Goal: Transaction & Acquisition: Purchase product/service

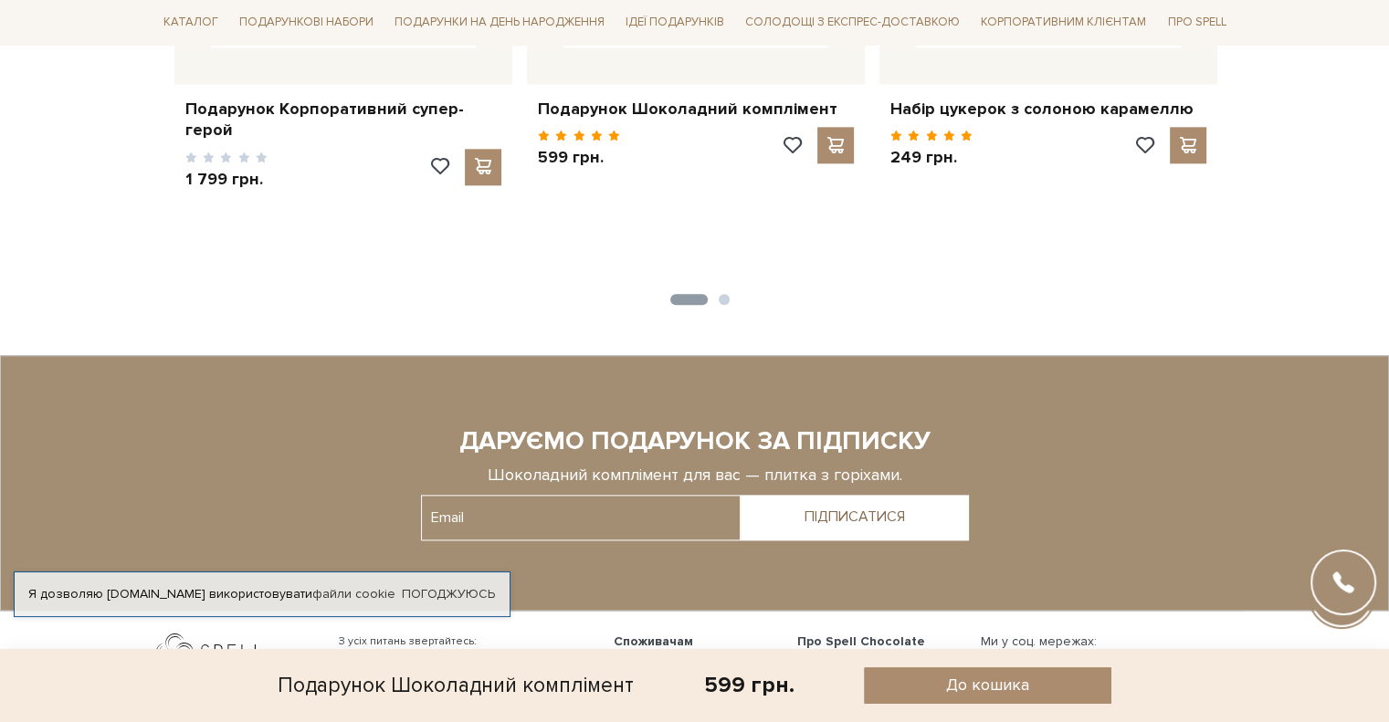
scroll to position [2387, 0]
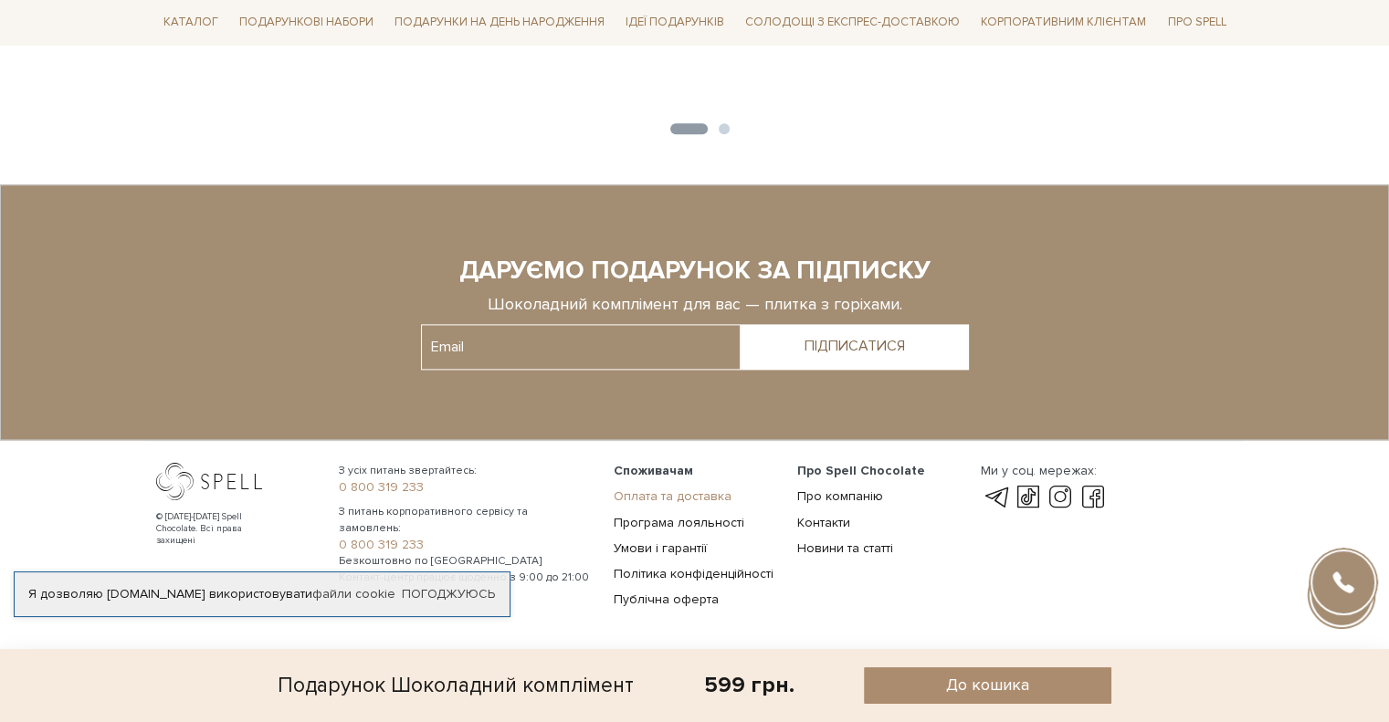
click at [681, 493] on link "Оплата та доставка" at bounding box center [673, 496] width 118 height 16
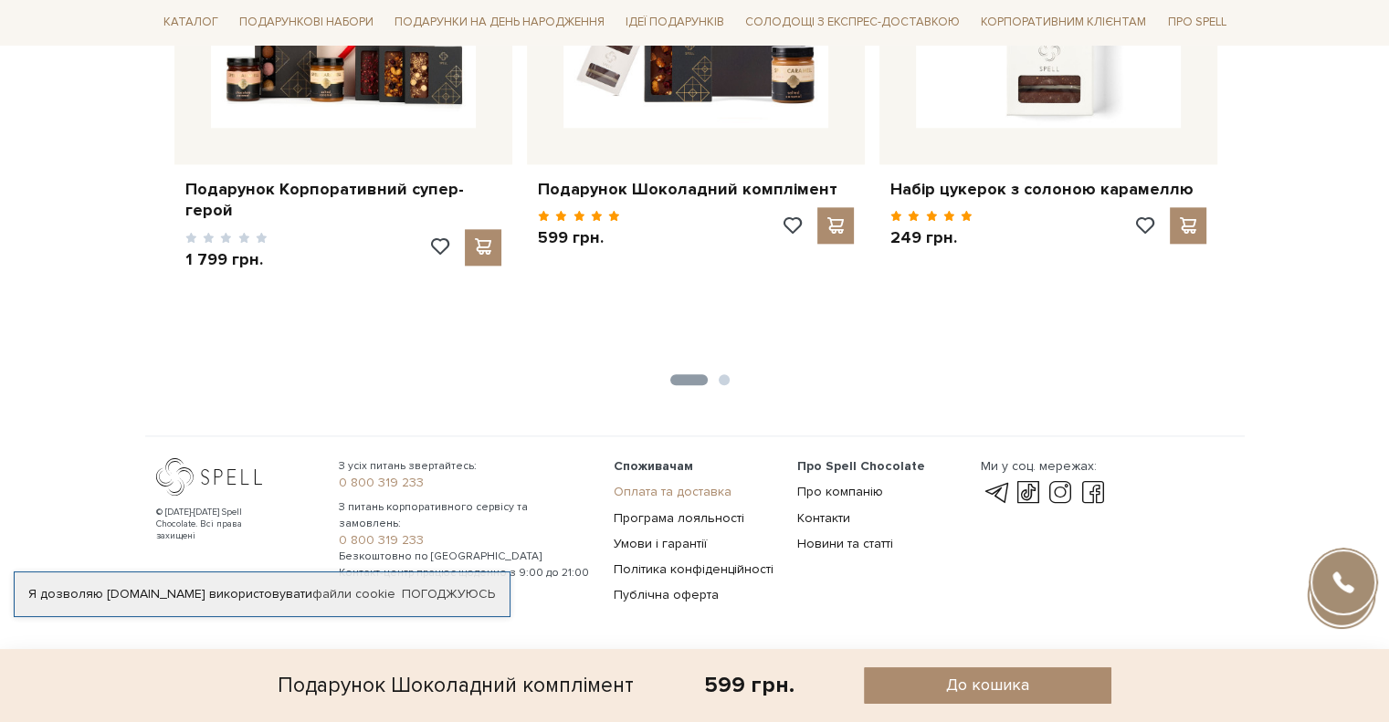
scroll to position [2131, 0]
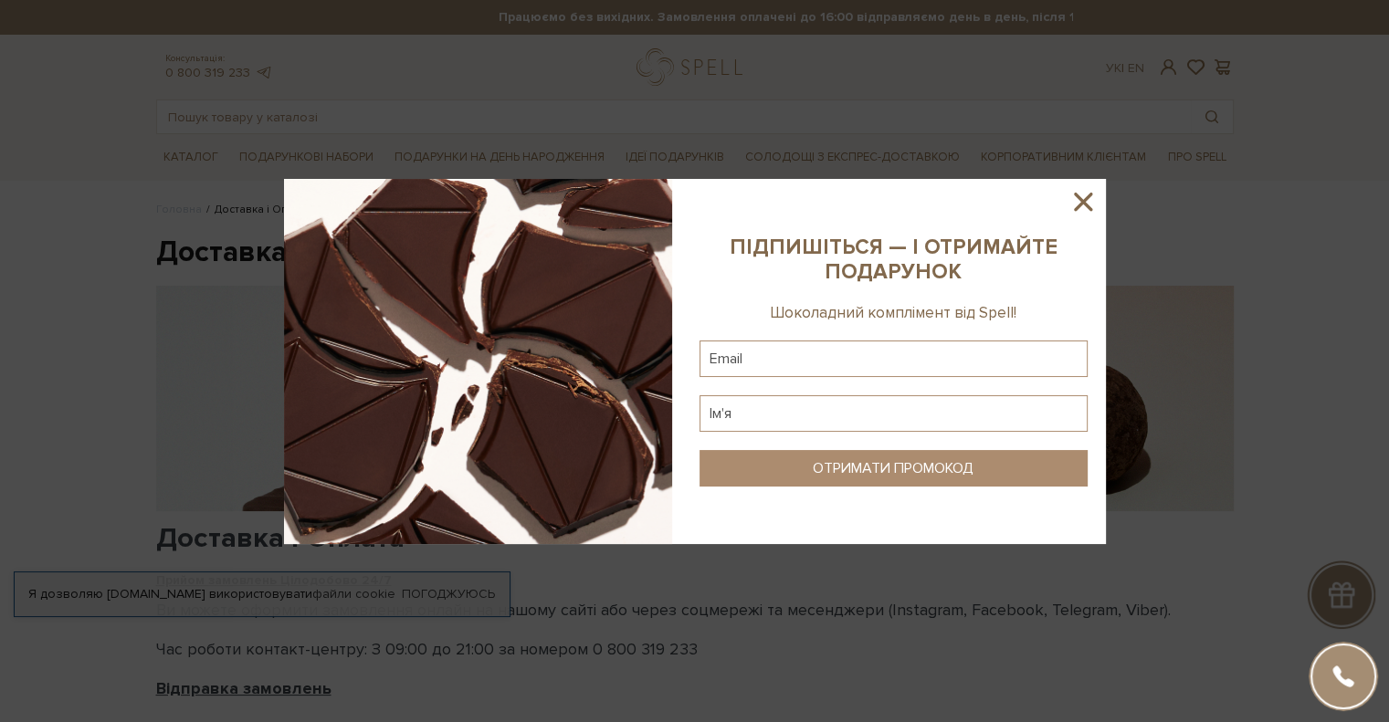
drag, startPoint x: 1077, startPoint y: 203, endPoint x: 1000, endPoint y: 169, distance: 84.6
click at [1075, 203] on icon at bounding box center [1082, 201] width 31 height 31
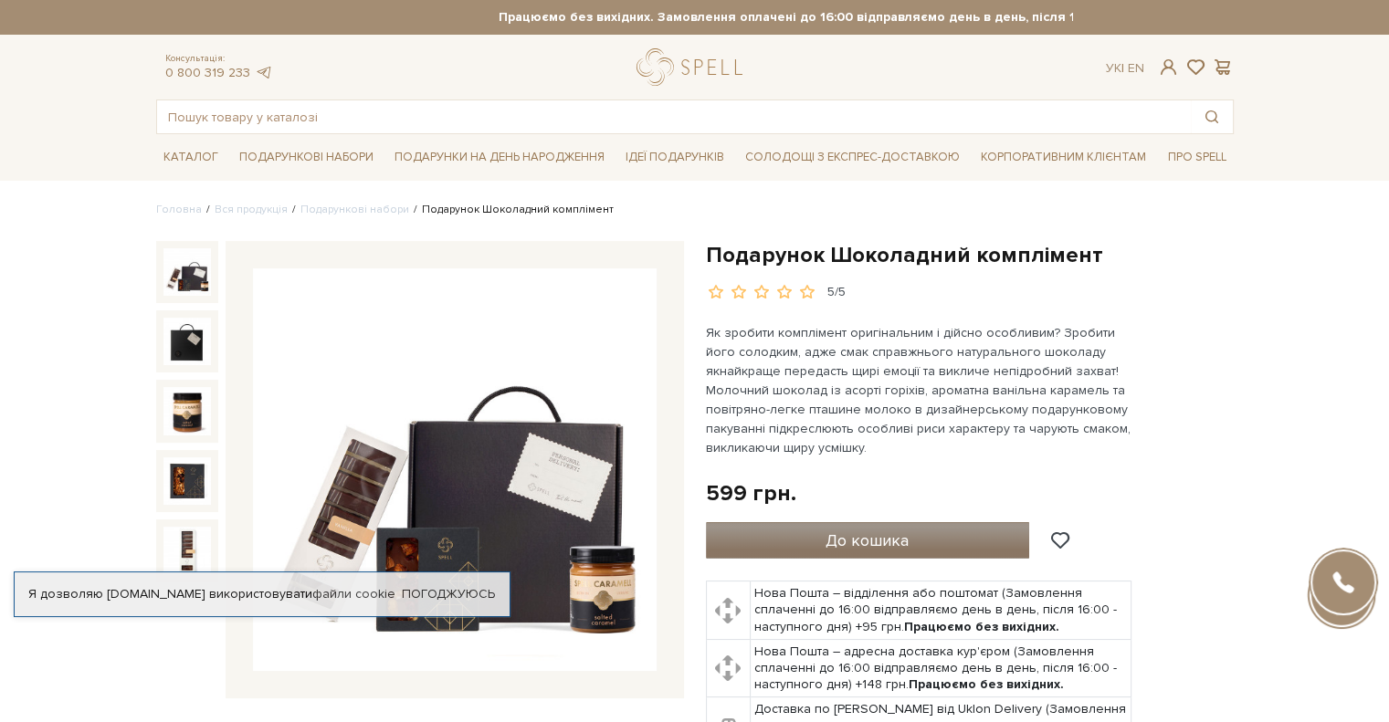
click at [842, 527] on button "До кошика" at bounding box center [868, 540] width 324 height 37
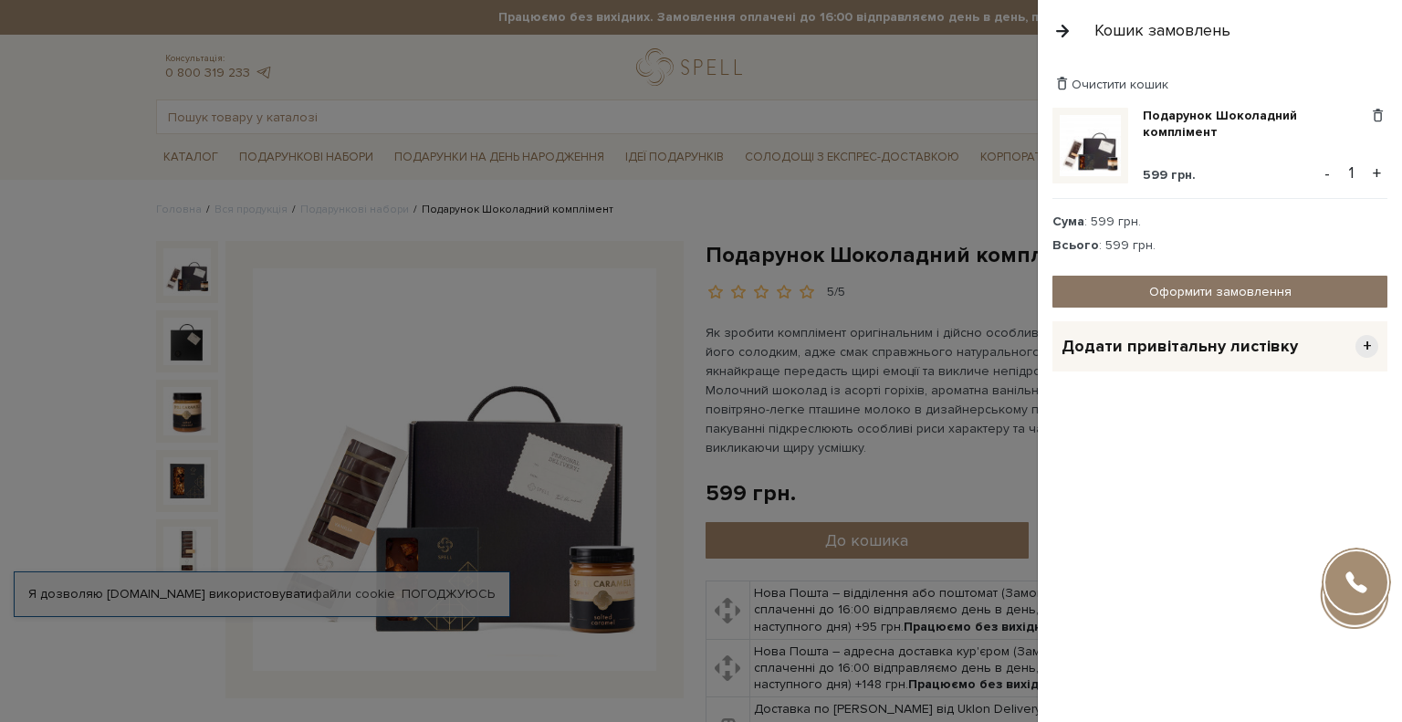
click at [1275, 297] on link "Оформити замовлення" at bounding box center [1220, 292] width 335 height 32
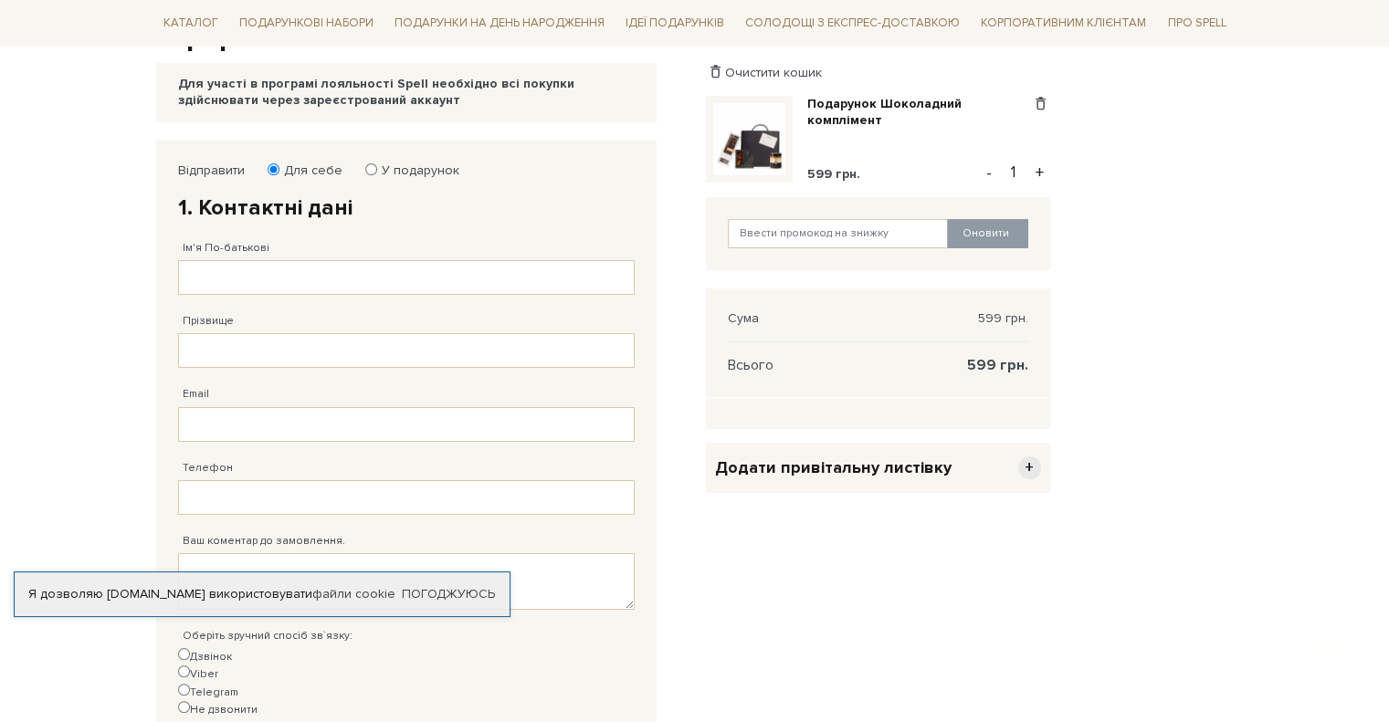
scroll to position [274, 0]
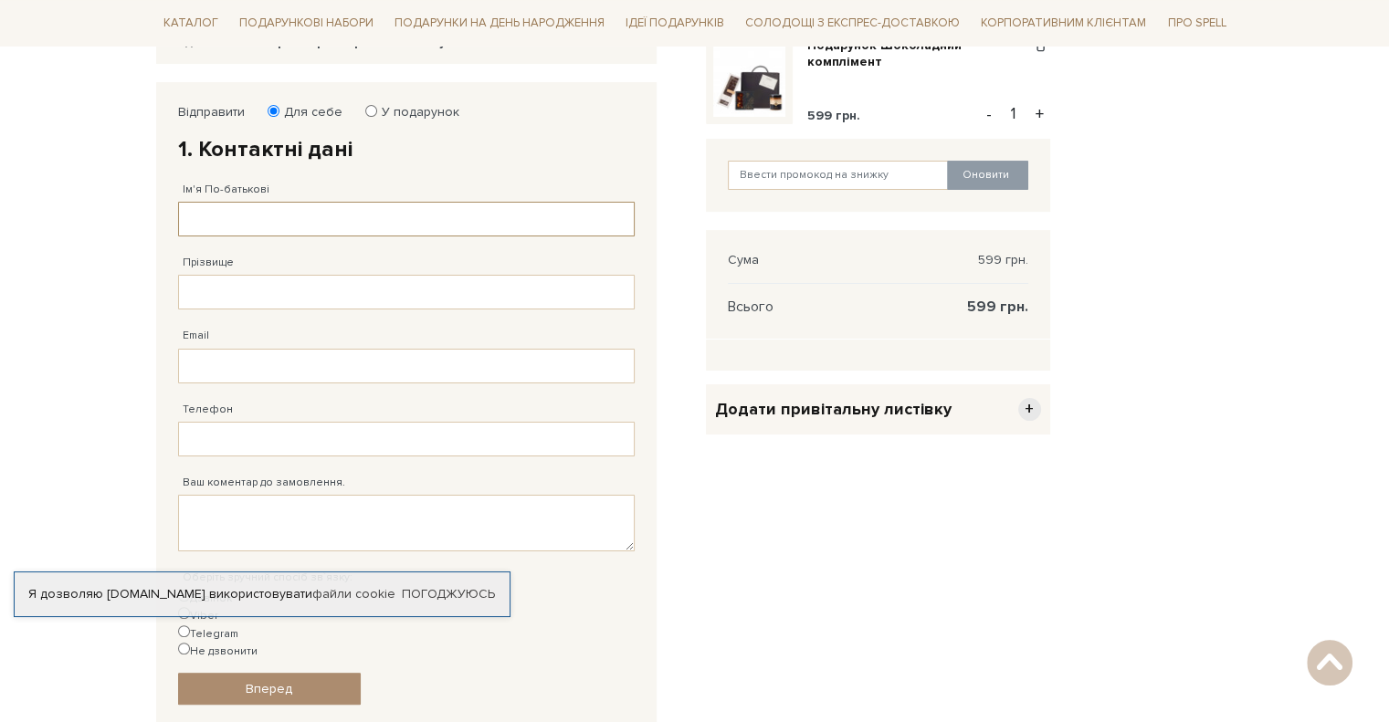
click at [254, 226] on input "Ім'я По-батькові" at bounding box center [406, 219] width 456 height 35
type input "[PERSON_NAME]"
type input "[EMAIL_ADDRESS][DOMAIN_NAME]"
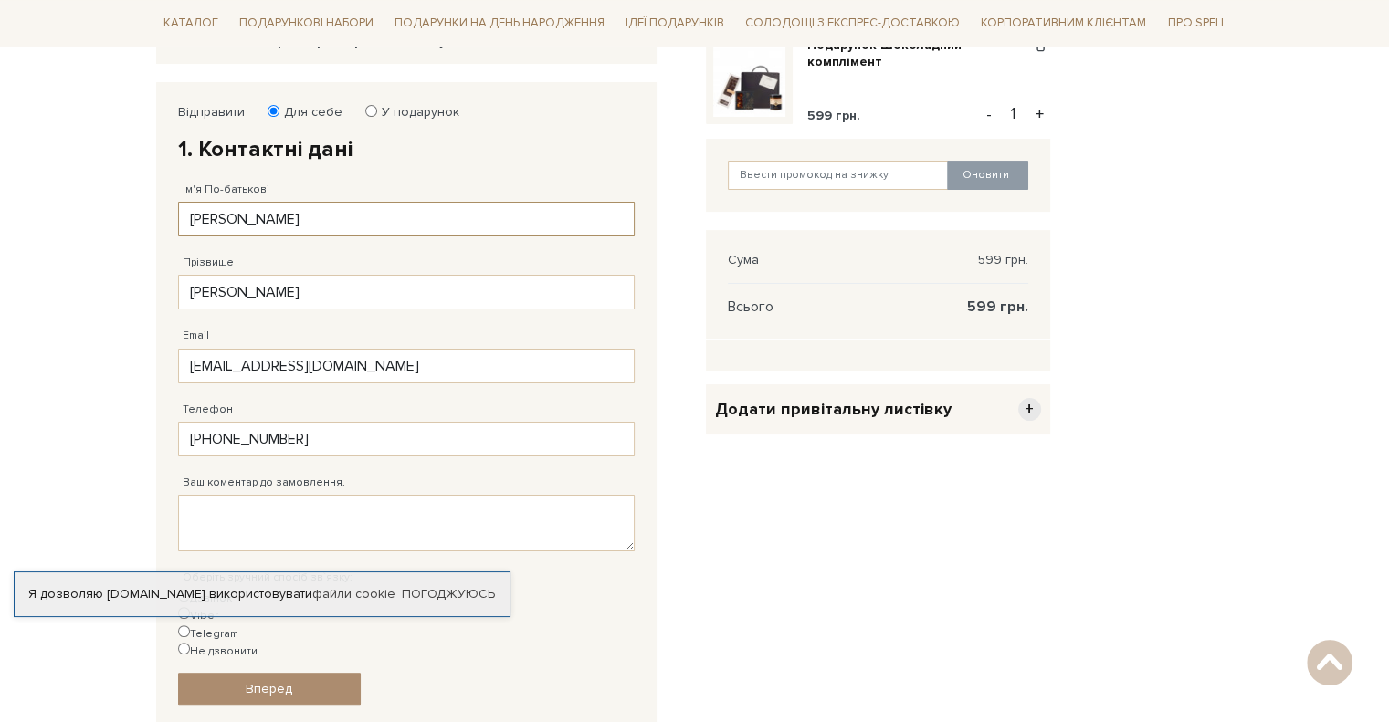
type input "[PHONE_NUMBER]"
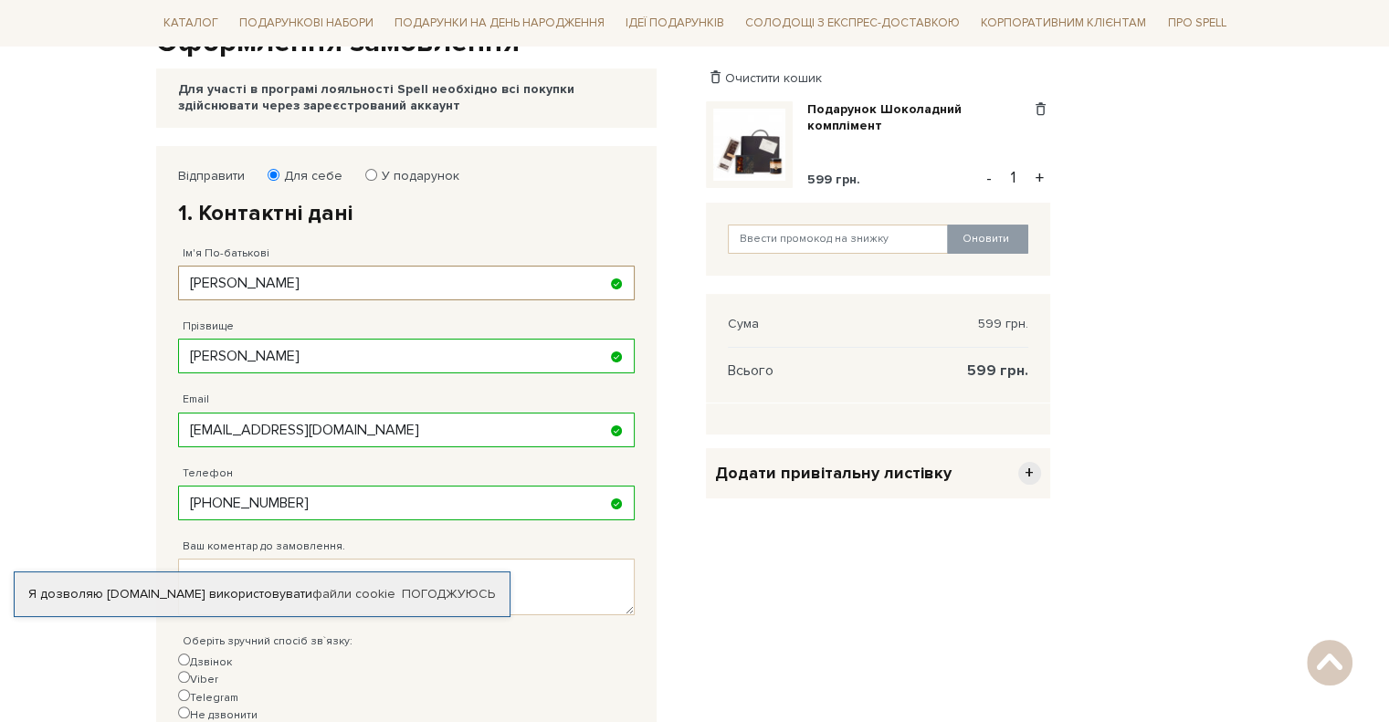
scroll to position [0, 0]
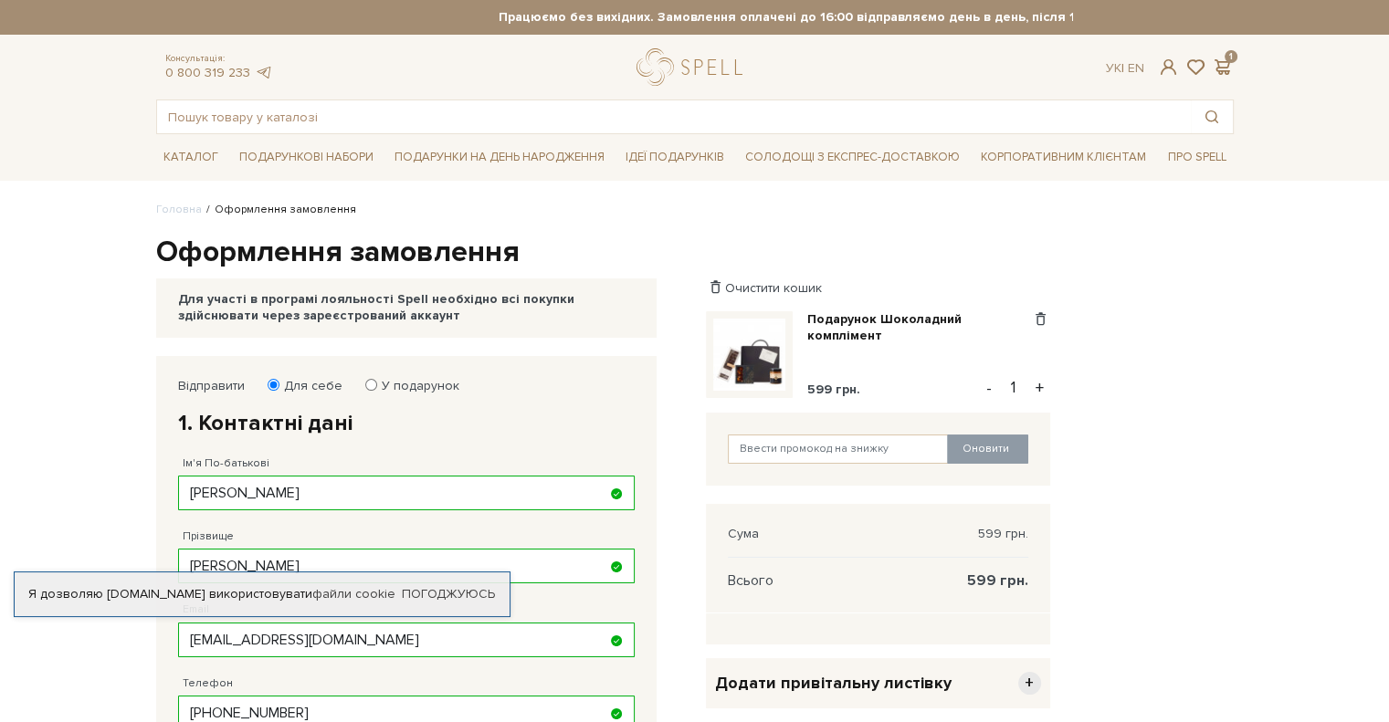
click at [384, 375] on div "Відправити Для себе У подарунок 1. Контактні дані Ім'я По-батькові Вікторія Зап…" at bounding box center [406, 678] width 475 height 619
click at [372, 382] on label "У подарунок" at bounding box center [414, 386] width 89 height 16
click at [372, 382] on input "У подарунок" at bounding box center [371, 385] width 12 height 12
radio input "true"
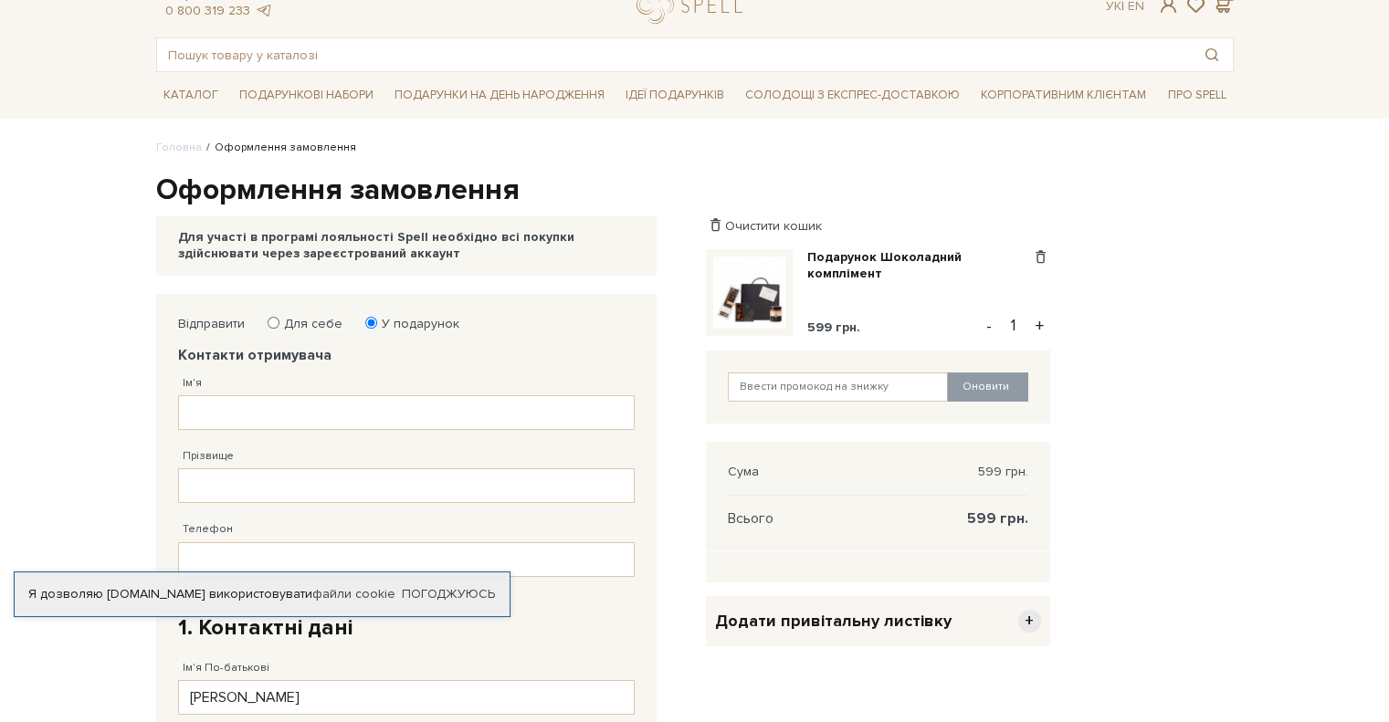
scroll to position [274, 0]
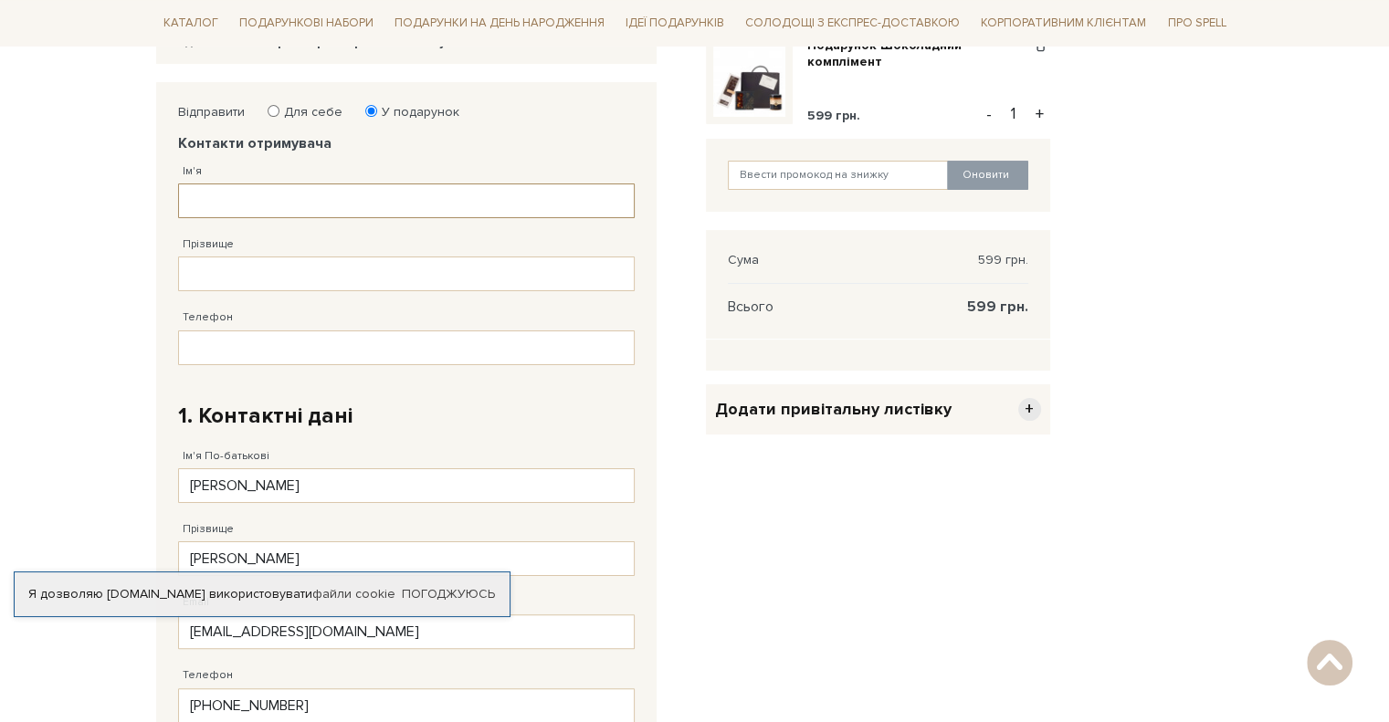
click at [279, 211] on input "Ім'я" at bounding box center [406, 201] width 456 height 35
drag, startPoint x: 317, startPoint y: 79, endPoint x: 307, endPoint y: 97, distance: 20.8
click at [318, 80] on div "Оформлення замовлення Для участі в програмі лояльності Spell необхідно всі поку…" at bounding box center [694, 534] width 1099 height 1148
click at [287, 112] on label "Для себе" at bounding box center [307, 112] width 70 height 16
click at [279, 112] on input "Для себе" at bounding box center [274, 111] width 12 height 12
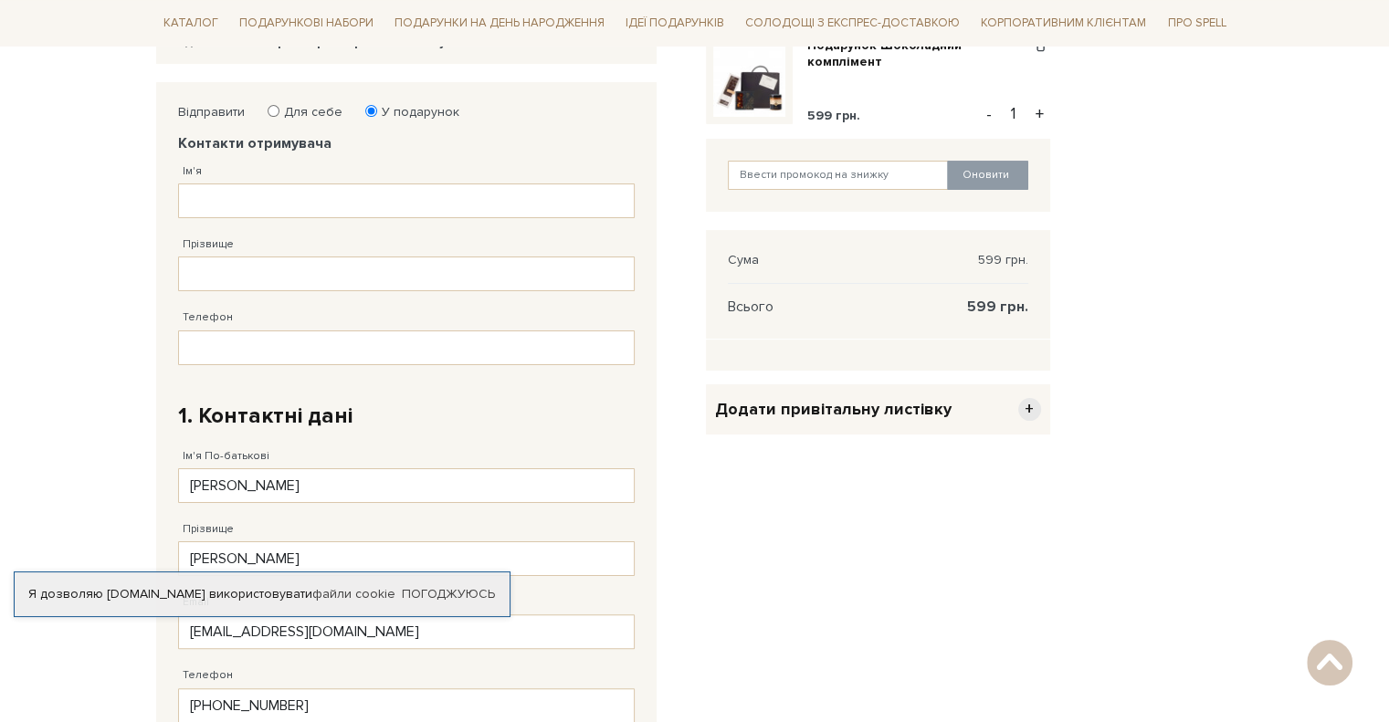
radio input "true"
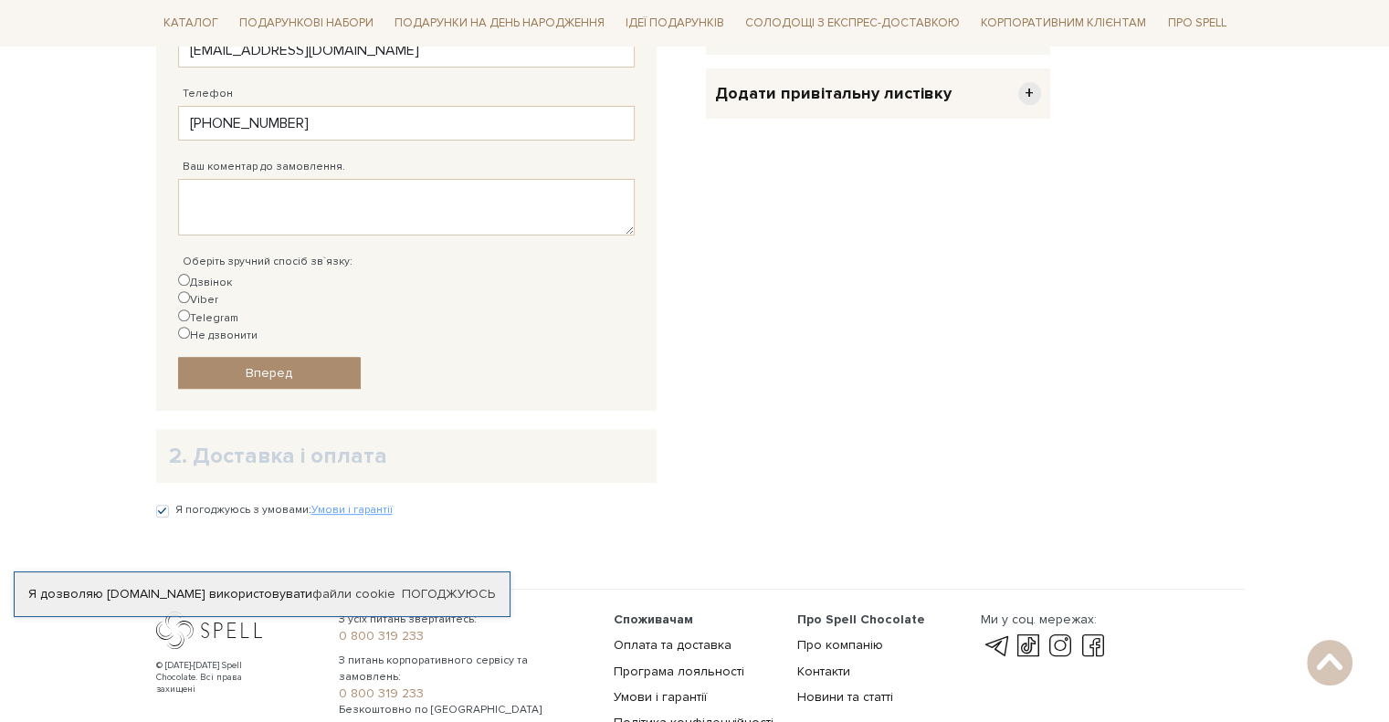
scroll to position [639, 0]
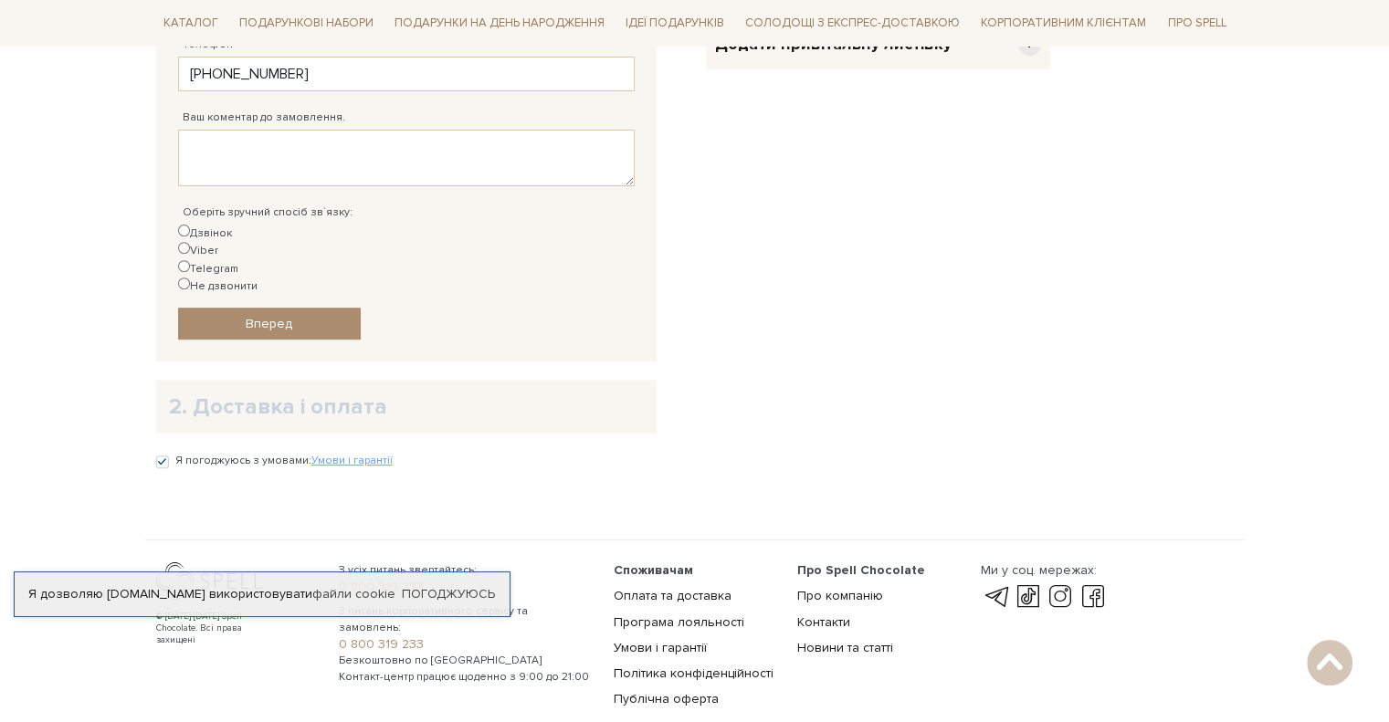
click at [190, 260] on input "Telegram" at bounding box center [184, 266] width 12 height 12
radio input "true"
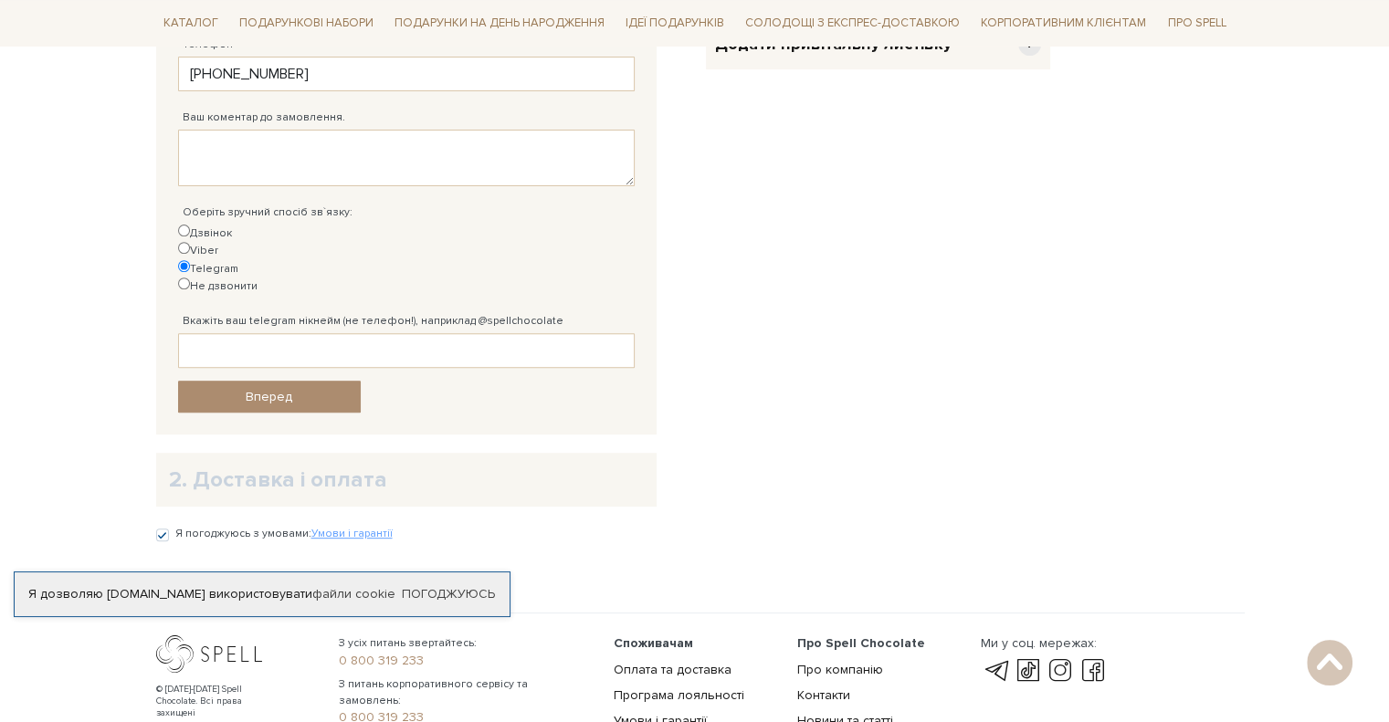
click at [308, 313] on label "Вкажіть ваш telegram нікнейм (не телефон!), наприклад @spellchocolate" at bounding box center [373, 321] width 381 height 16
click at [308, 333] on input "Вкажіть ваш telegram нікнейм (не телефон!), наприклад @spellchocolate" at bounding box center [406, 350] width 456 height 35
click at [278, 333] on input "Вкажіть ваш telegram нікнейм (не телефон!), наприклад @spellchocolate" at bounding box center [406, 350] width 456 height 35
click at [184, 233] on input "Дзвінок" at bounding box center [184, 231] width 12 height 12
radio input "true"
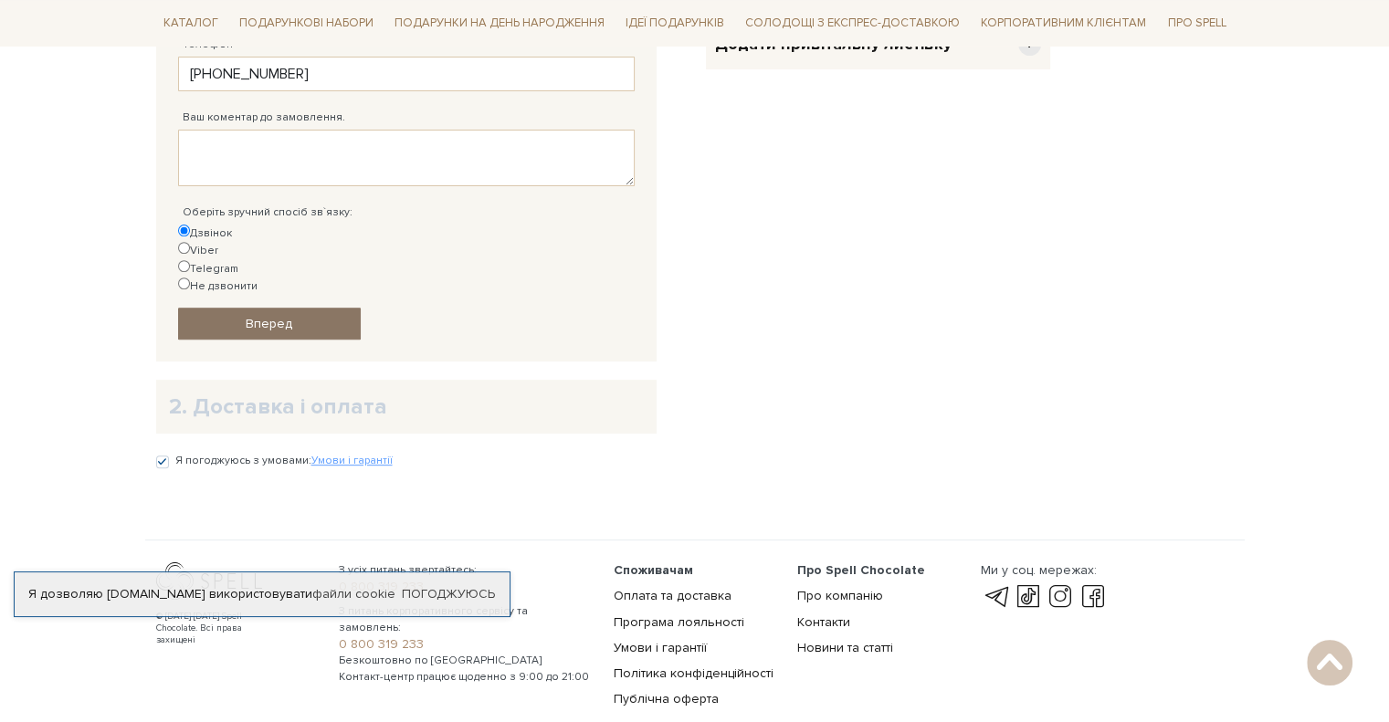
click at [283, 316] on span "Вперед" at bounding box center [269, 324] width 47 height 16
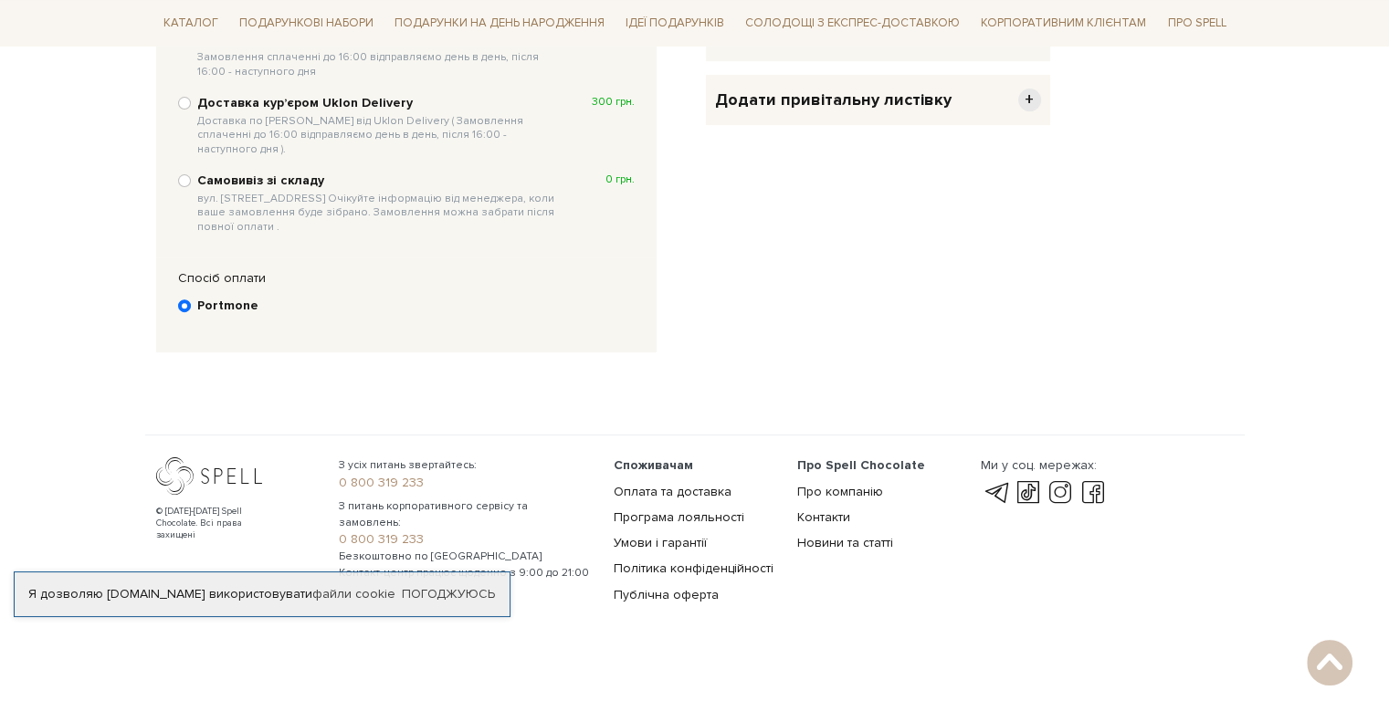
scroll to position [355, 0]
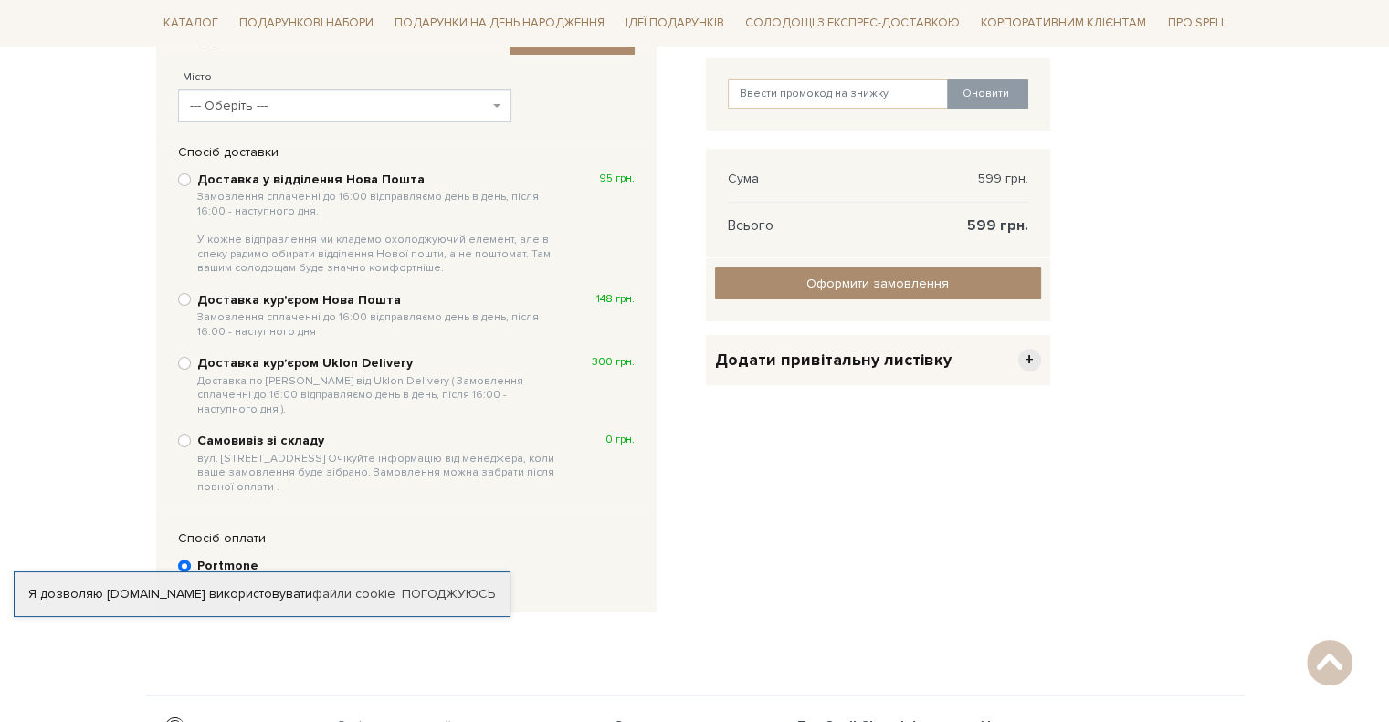
click at [197, 452] on span "вул. [STREET_ADDRESS] Очікуйте інформацію від менеджера, коли ваше замовлення б…" at bounding box center [379, 473] width 364 height 43
click at [191, 437] on input "Самовивіз зі складу вул. Велика Кільцева, 4-А. Очікуйте інформацію від менеджер…" at bounding box center [184, 441] width 13 height 13
radio input "true"
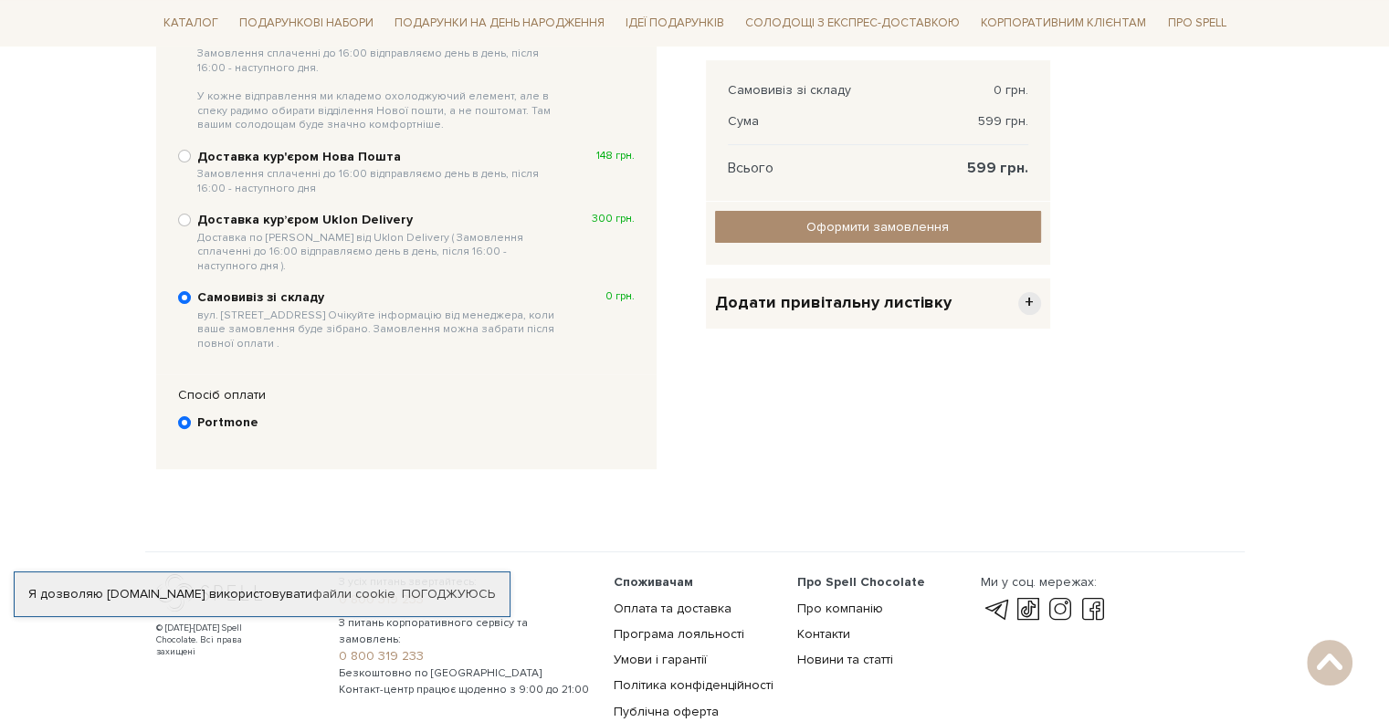
scroll to position [545, 0]
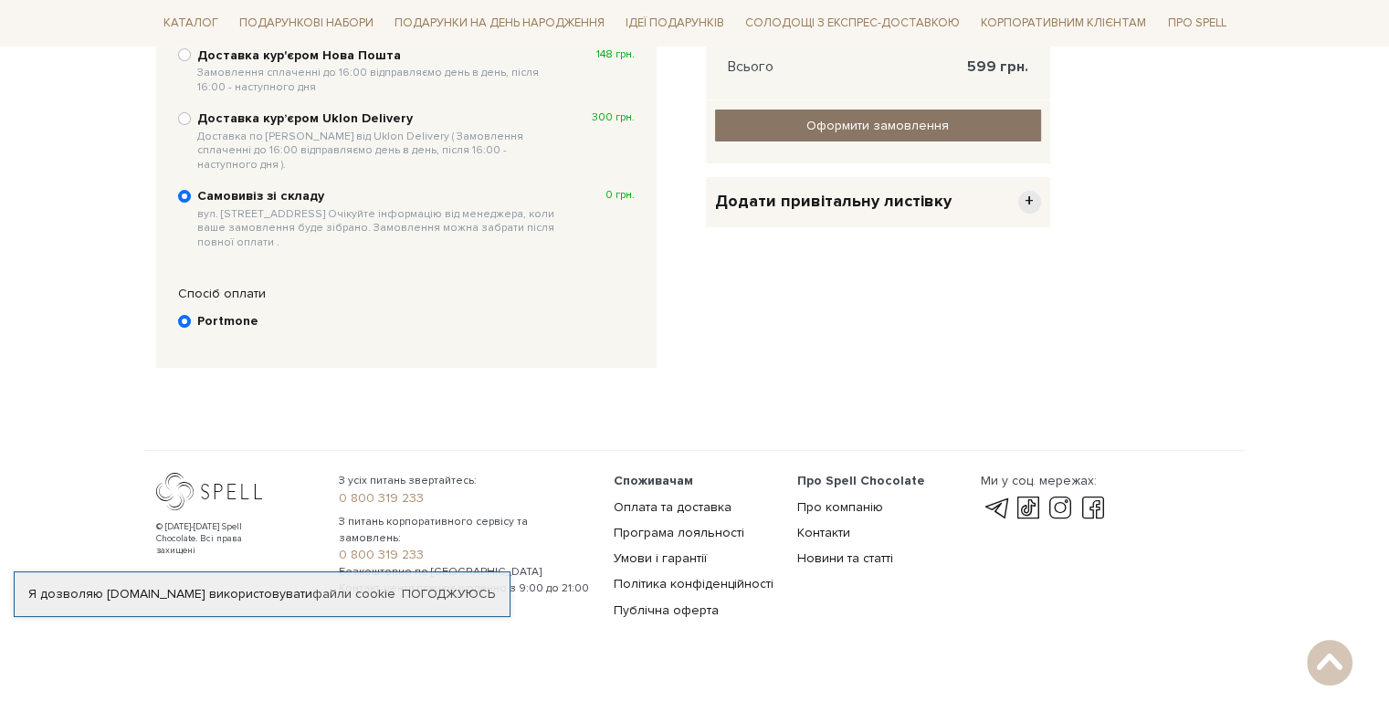
click at [818, 126] on input "Оформити замовлення" at bounding box center [878, 126] width 326 height 32
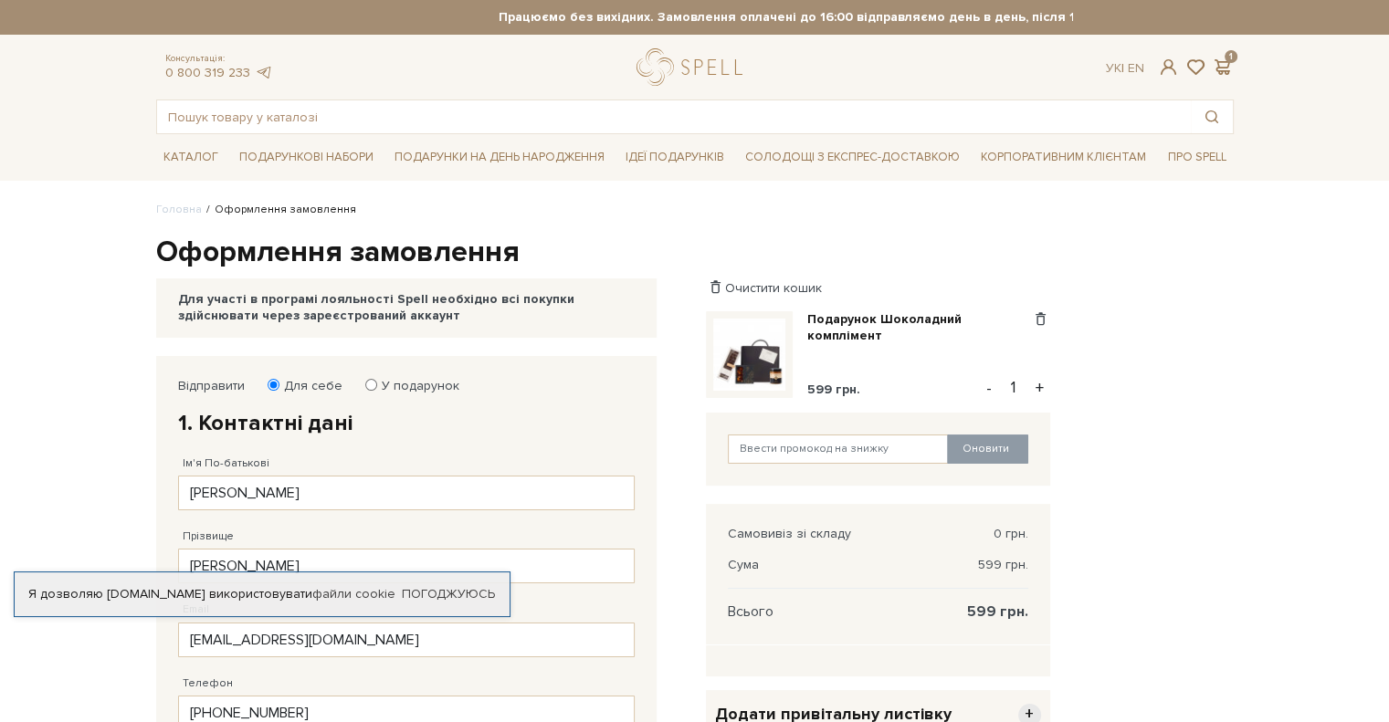
click at [1243, 397] on div "Відправити Для себе У подарунок 1. Контактні дані Ім'я По-батькові [GEOGRAPHIC_…" at bounding box center [694, 736] width 1099 height 760
